Goal: Transaction & Acquisition: Purchase product/service

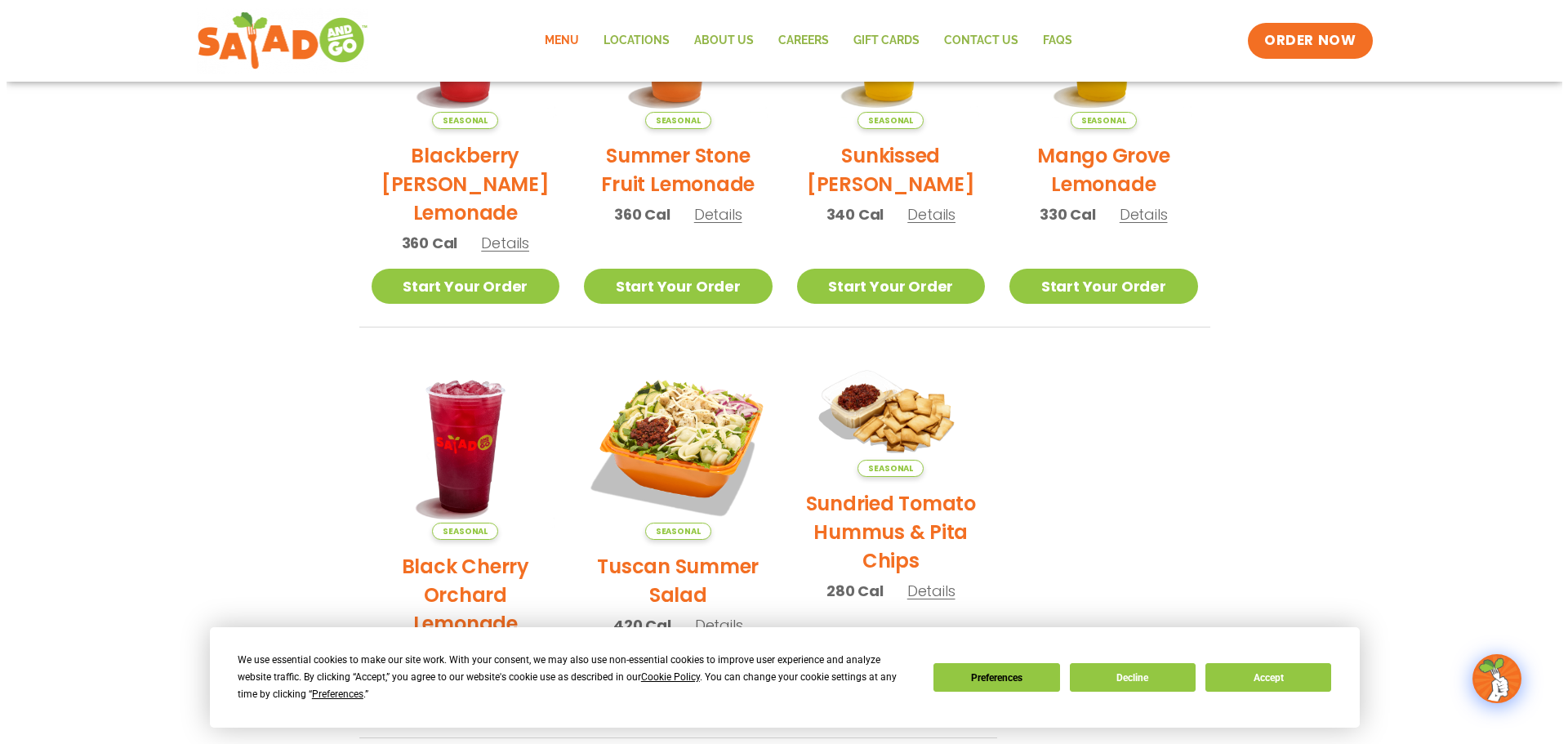
scroll to position [571, 0]
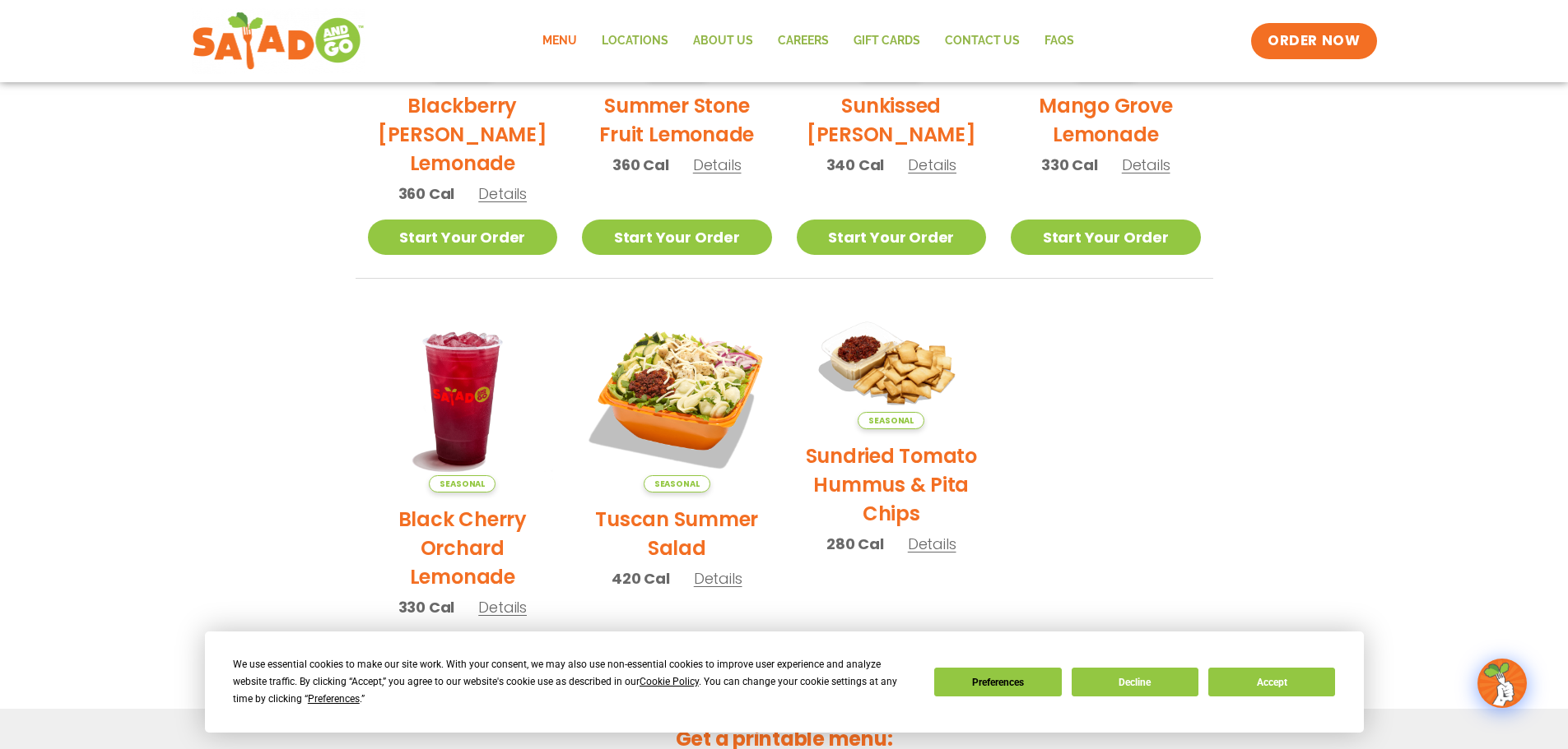
click at [680, 518] on h2 "Tuscan Summer Salad" at bounding box center [676, 533] width 190 height 57
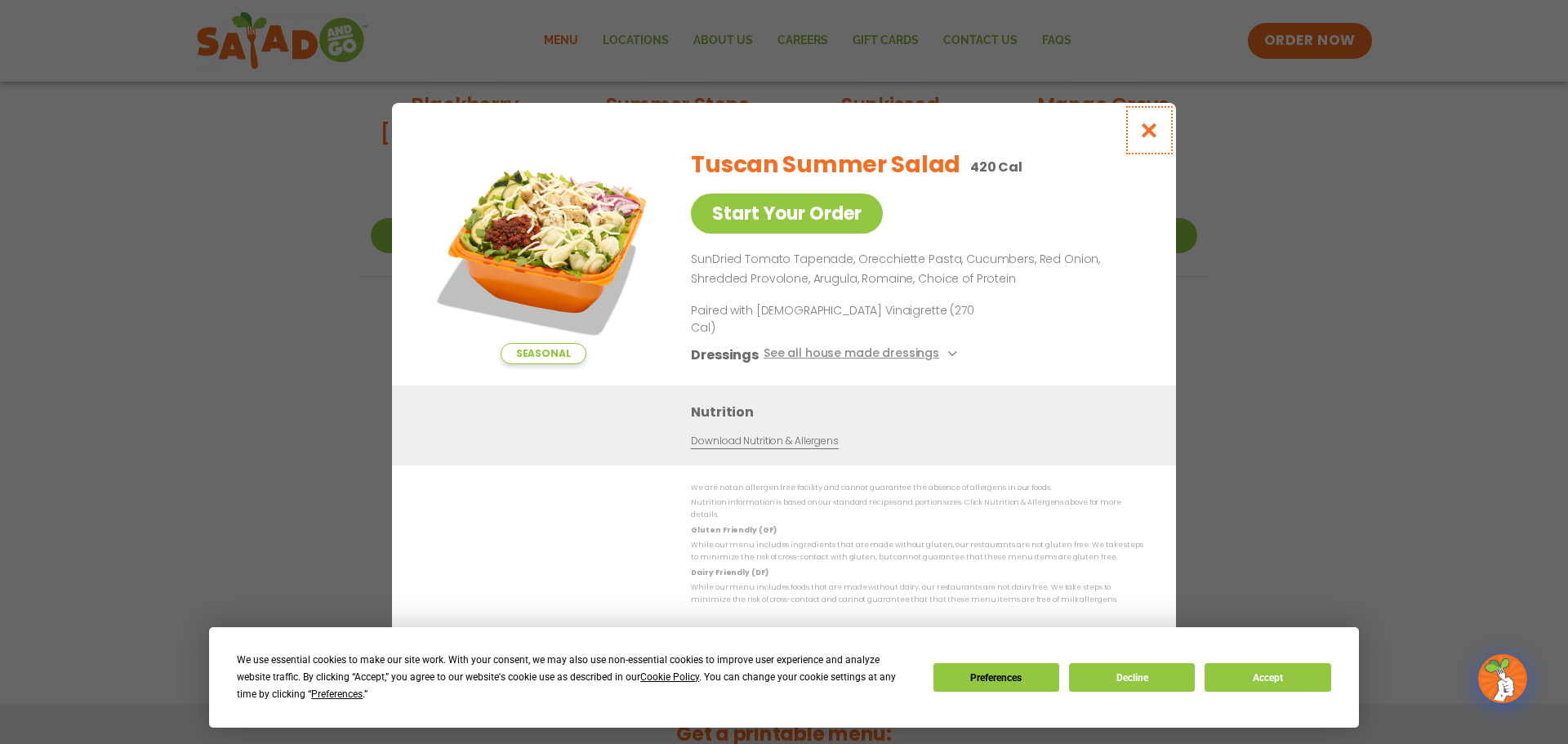
click at [1147, 139] on icon "Close modal" at bounding box center [1149, 130] width 21 height 17
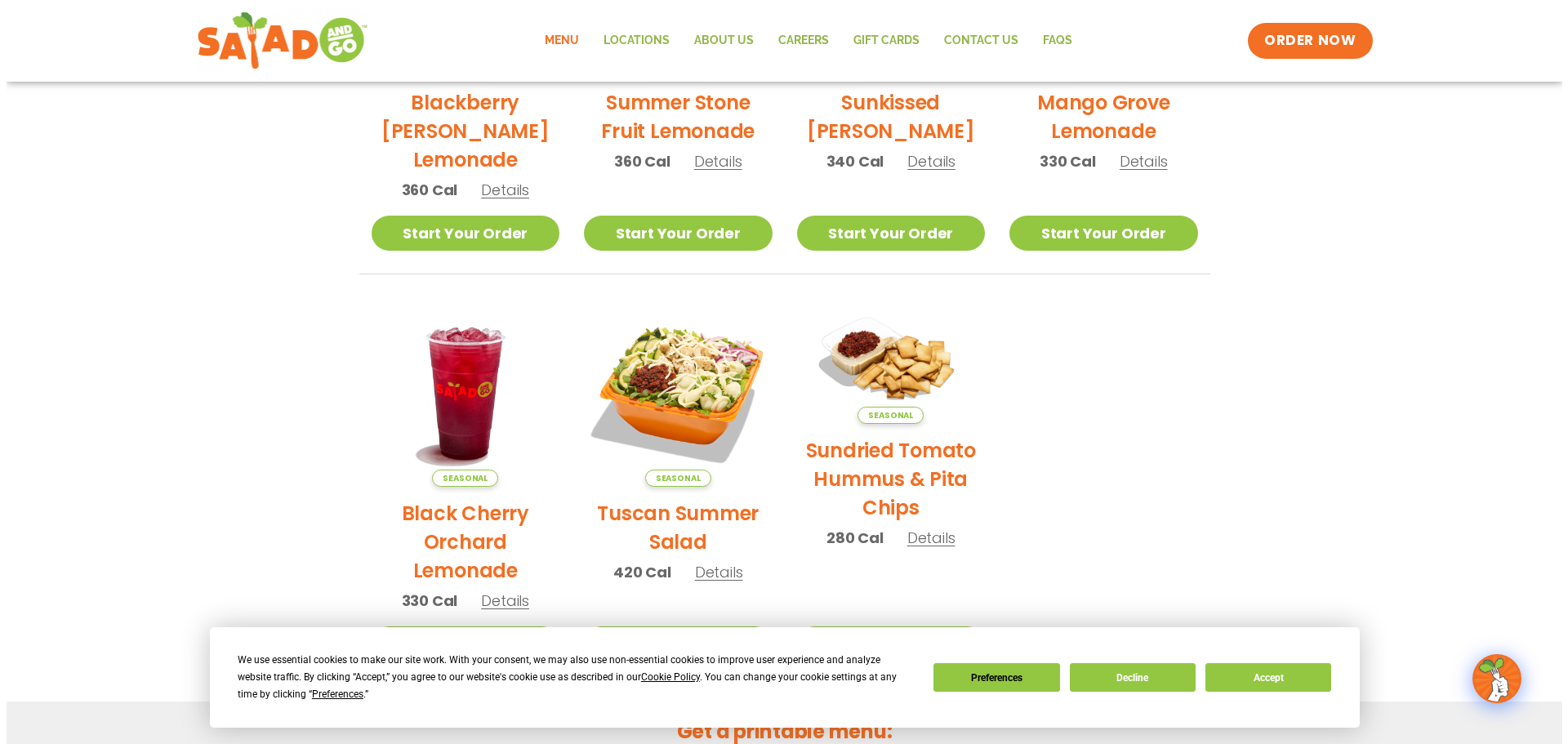
scroll to position [761, 0]
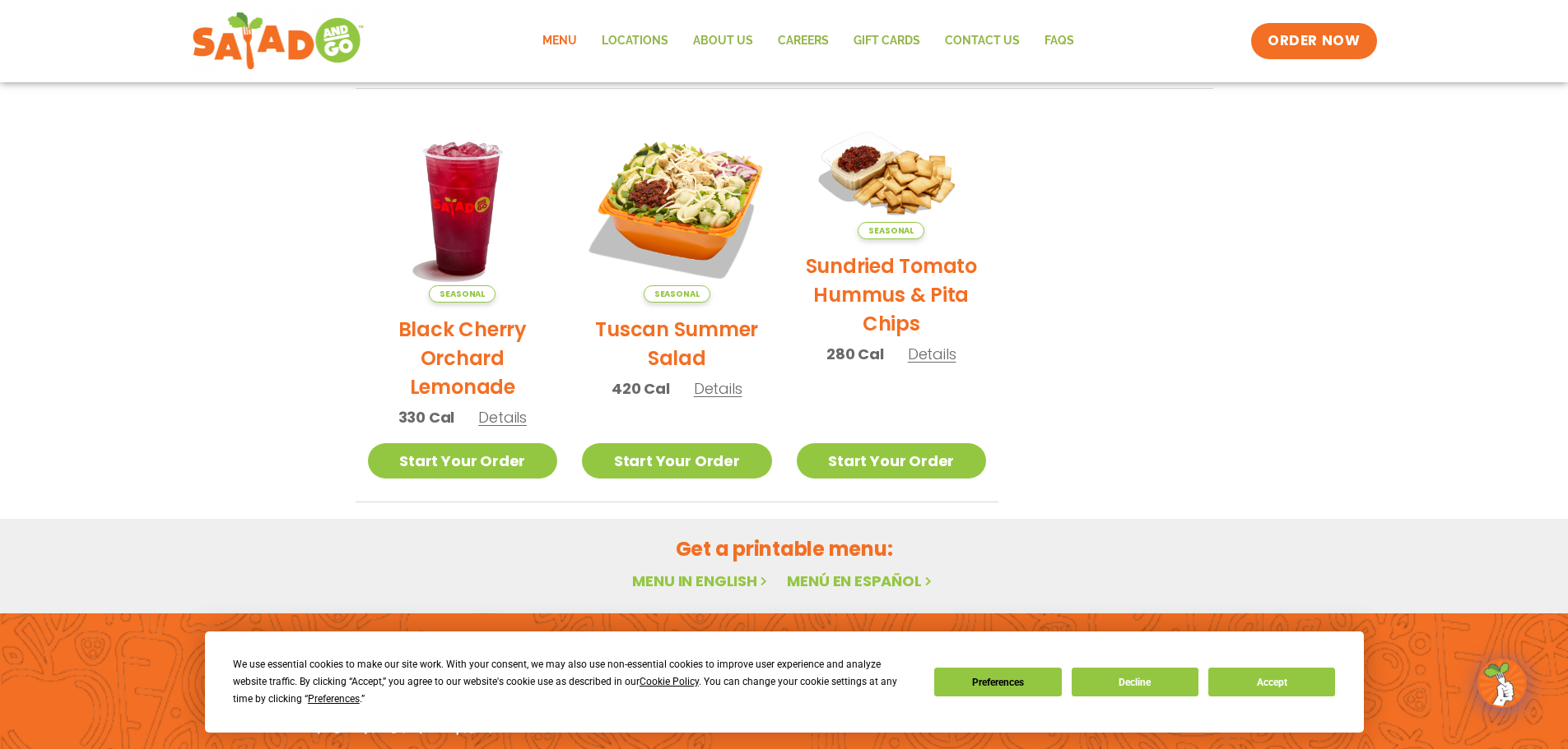
click at [705, 325] on h2 "Tuscan Summer Salad" at bounding box center [676, 343] width 190 height 57
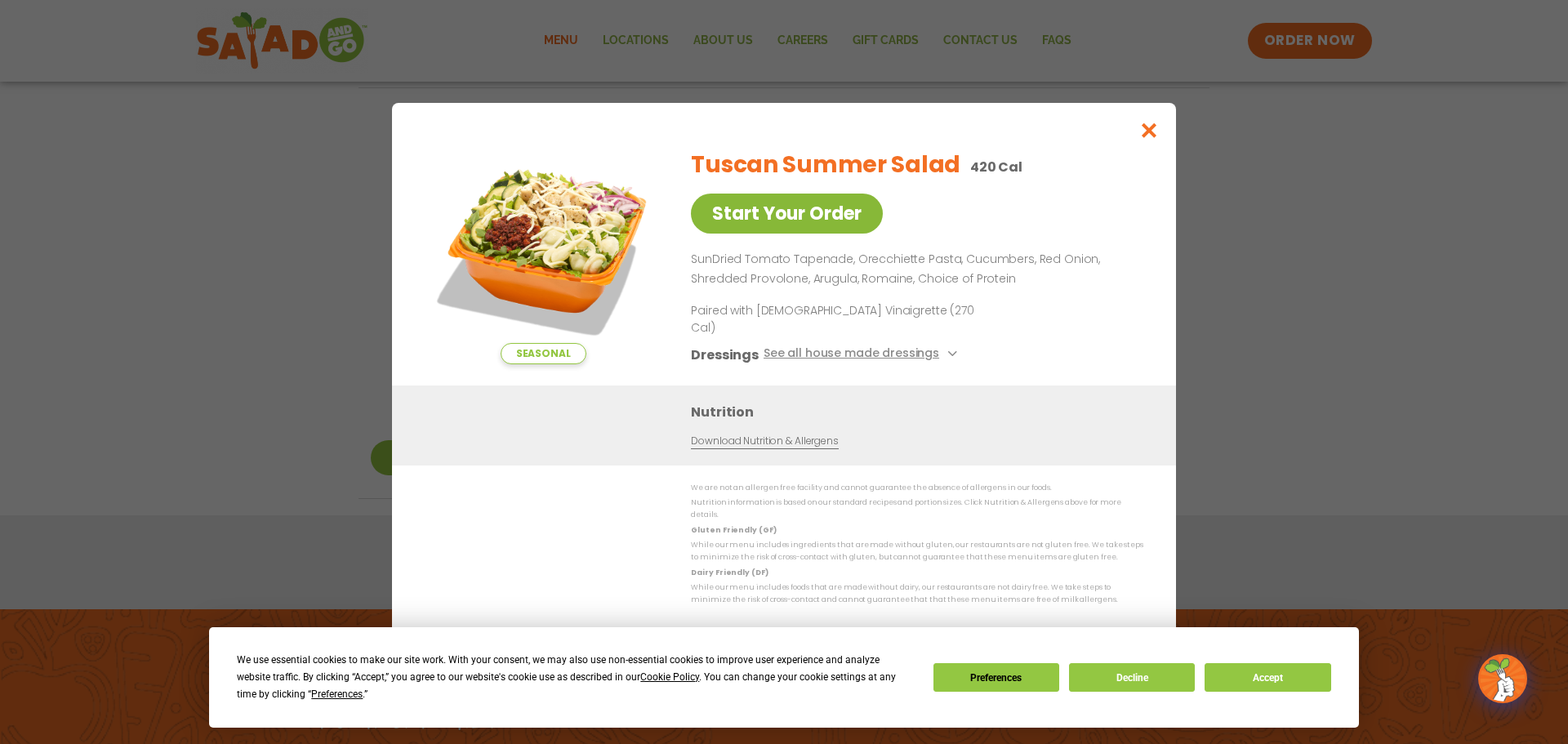
click at [840, 225] on link "Start Your Order" at bounding box center [787, 213] width 192 height 40
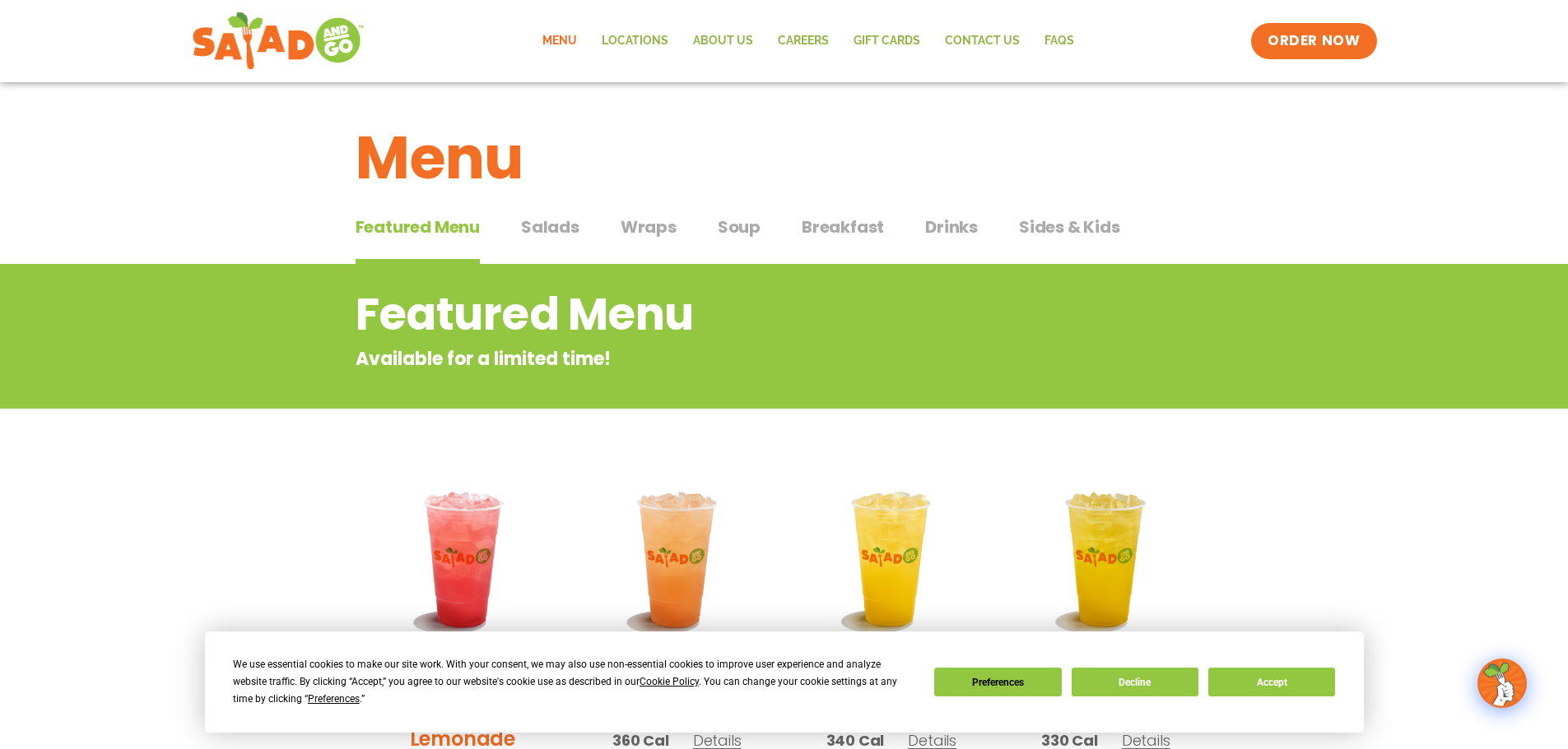
click at [542, 229] on span "Salads" at bounding box center [550, 227] width 58 height 25
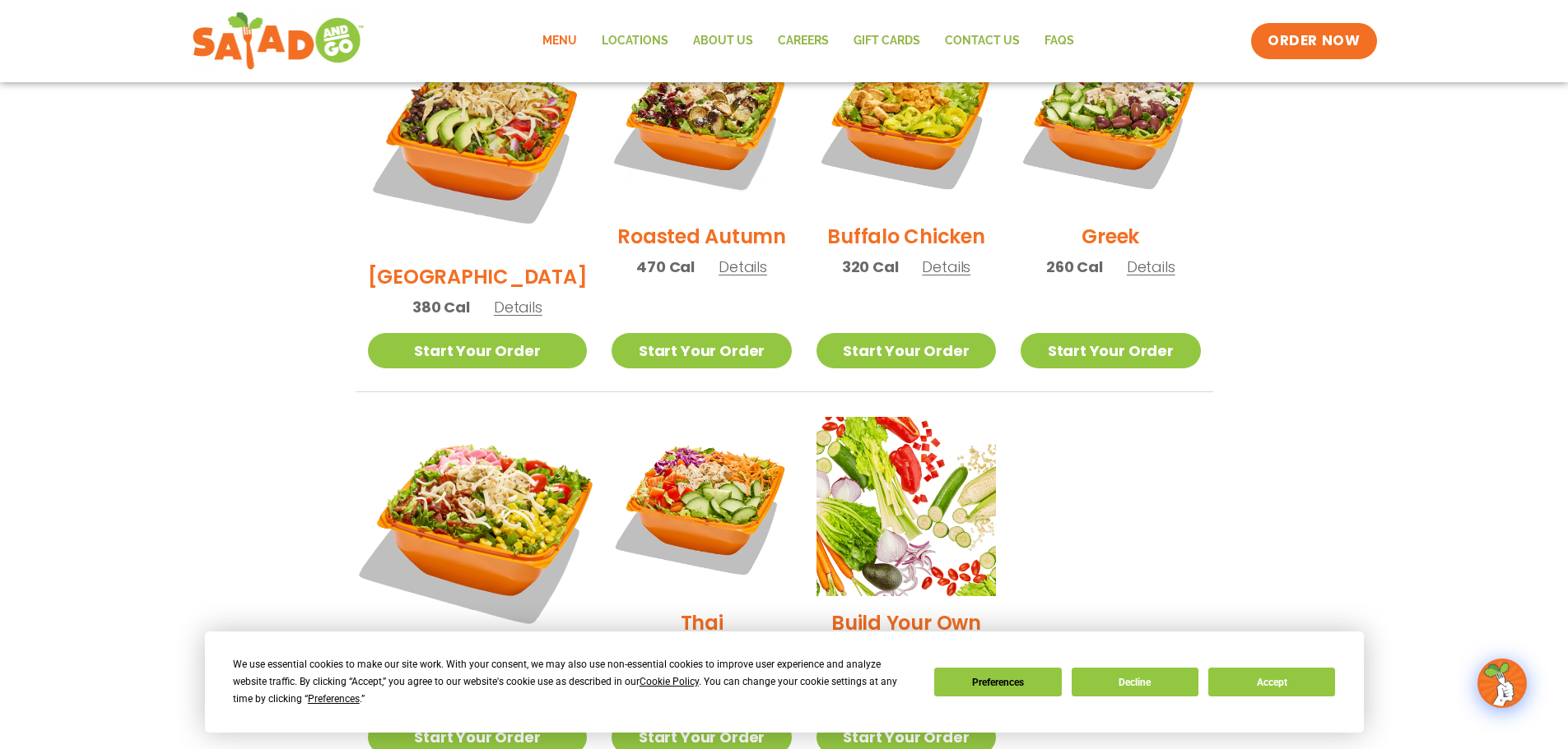
scroll to position [987, 0]
